Goal: Check status: Check status

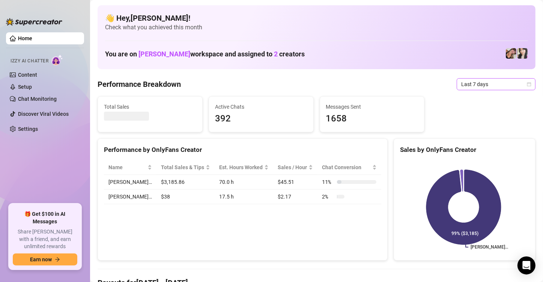
click at [504, 82] on span "Last 7 days" at bounding box center [496, 83] width 70 height 11
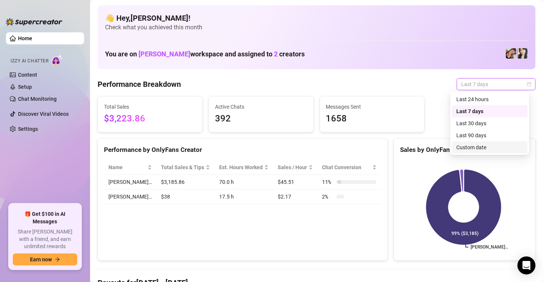
click at [483, 147] on div "Custom date" at bounding box center [490, 147] width 67 height 8
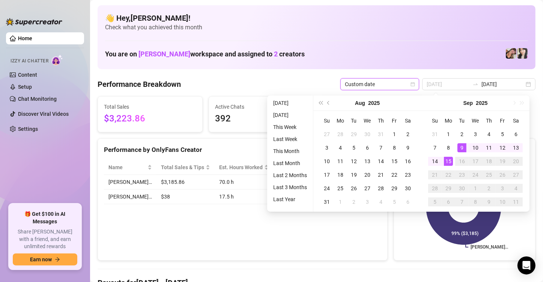
type input "[DATE]"
click at [449, 161] on div "15" at bounding box center [448, 161] width 9 height 9
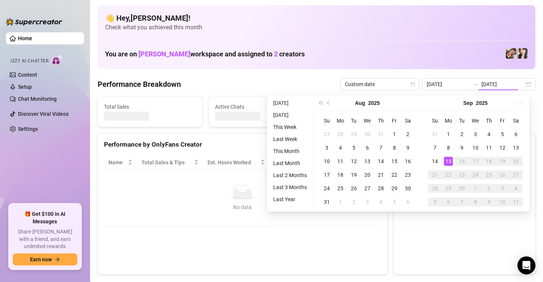
type input "[DATE]"
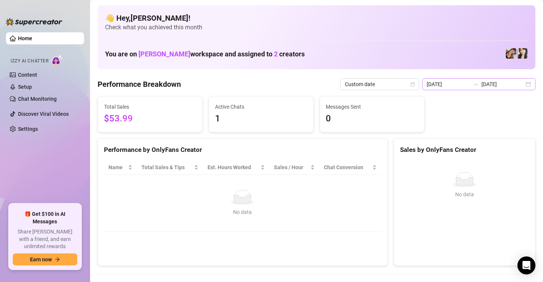
click at [525, 83] on div "[DATE] [DATE]" at bounding box center [478, 84] width 113 height 12
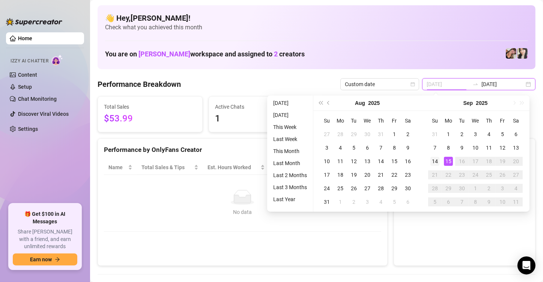
type input "[DATE]"
click at [432, 161] on div "14" at bounding box center [435, 161] width 9 height 9
type input "[DATE]"
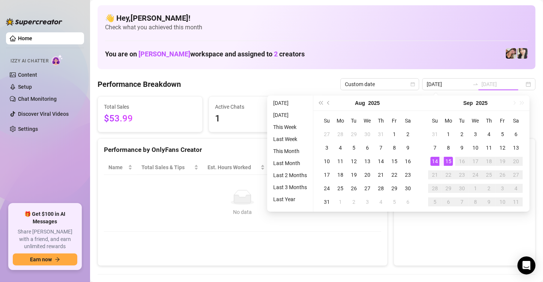
type input "[DATE]"
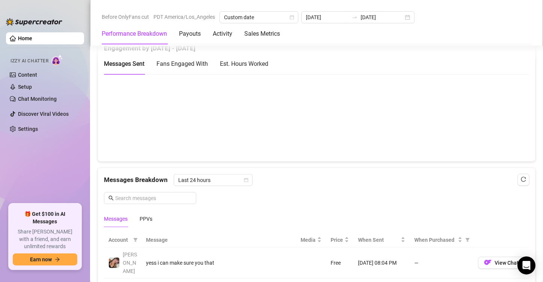
scroll to position [391, 0]
